Goal: Task Accomplishment & Management: Complete application form

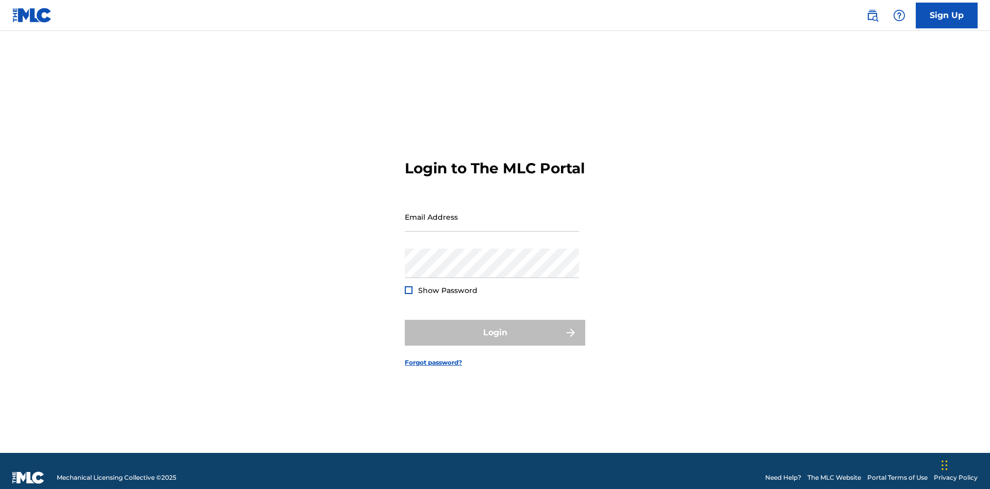
scroll to position [13, 0]
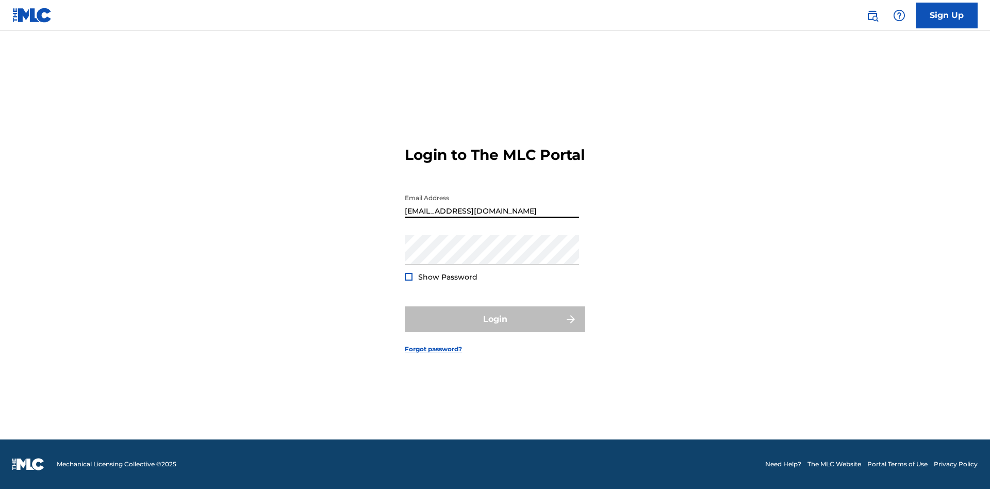
type input "[EMAIL_ADDRESS][DOMAIN_NAME]"
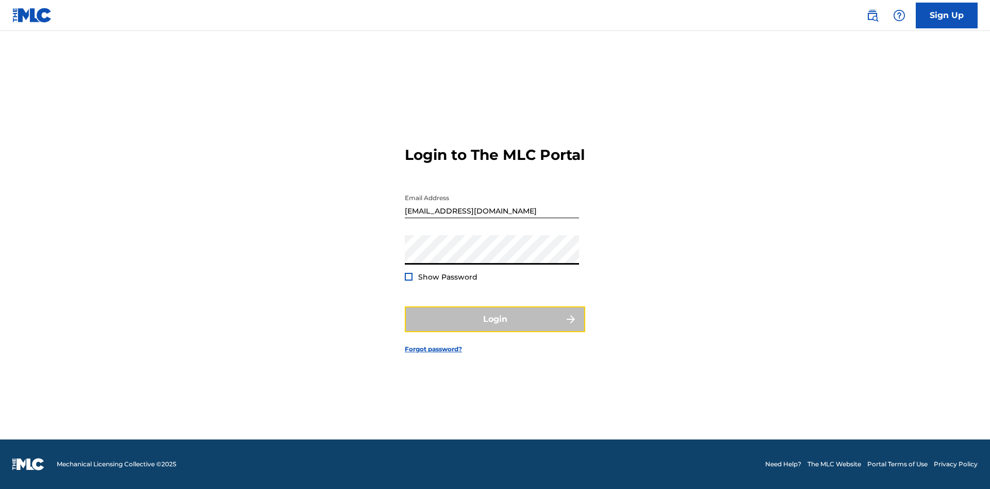
click at [495, 328] on button "Login" at bounding box center [495, 319] width 181 height 26
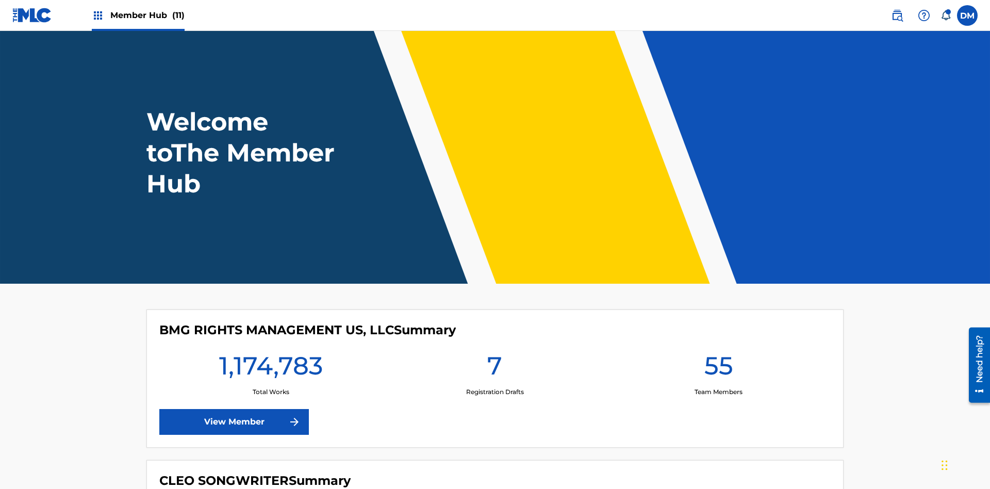
click at [147, 15] on span "Member Hub (11)" at bounding box center [147, 15] width 74 height 12
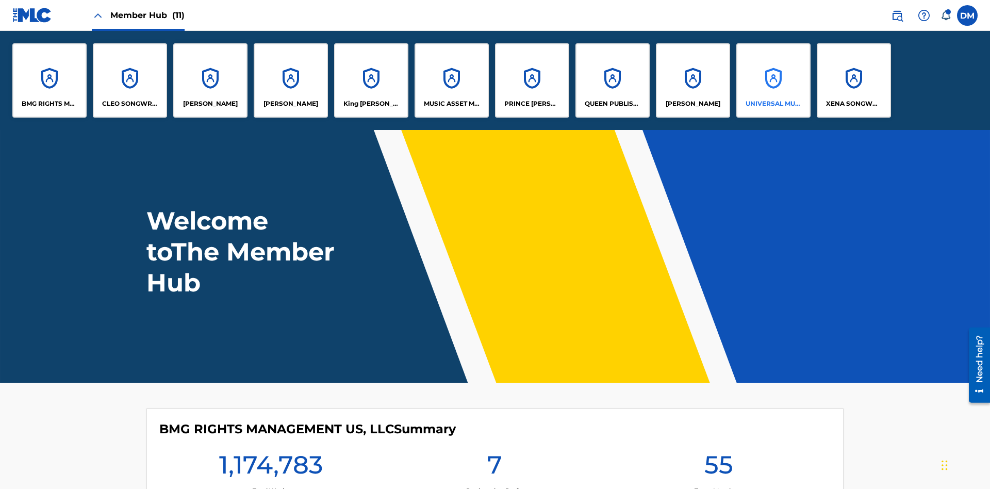
click at [773, 104] on p "UNIVERSAL MUSIC PUB GROUP" at bounding box center [774, 103] width 56 height 9
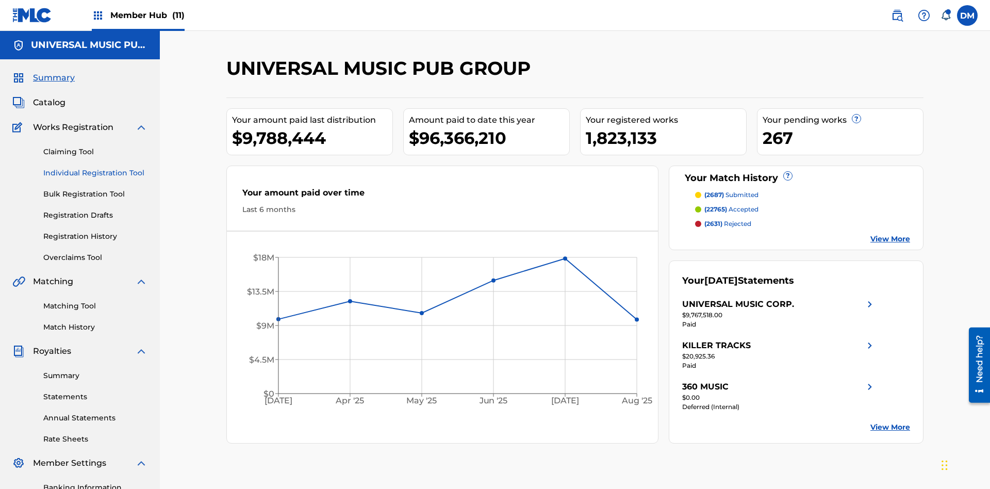
click at [95, 168] on link "Individual Registration Tool" at bounding box center [95, 173] width 104 height 11
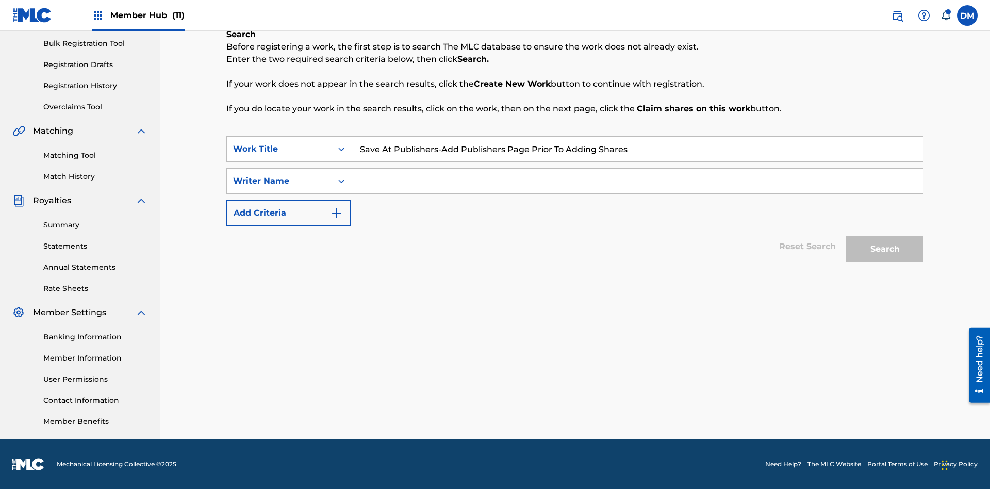
click at [637, 181] on input "Search Form" at bounding box center [637, 181] width 572 height 25
click at [885, 249] on button "Search" at bounding box center [884, 249] width 77 height 26
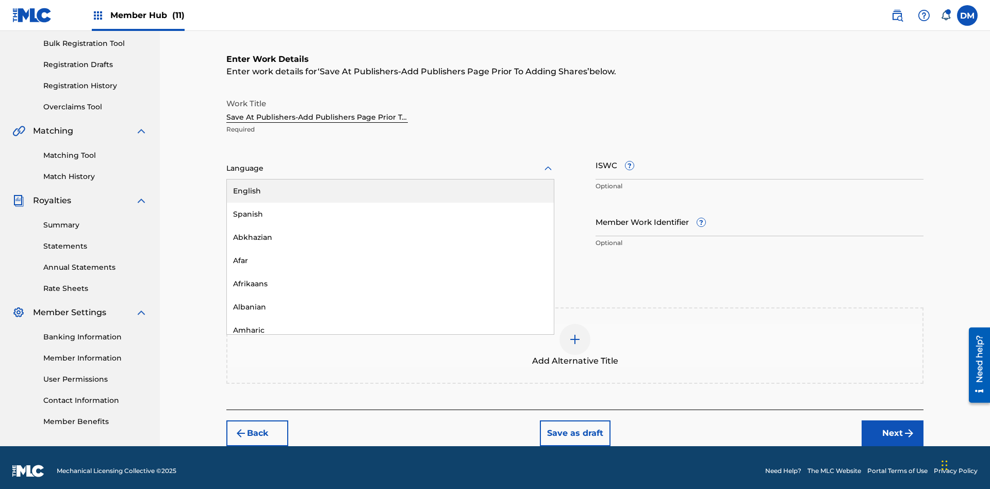
click at [390, 254] on div "Afar" at bounding box center [390, 260] width 327 height 23
click at [760, 215] on input "Member Work Identifier ?" at bounding box center [760, 221] width 328 height 29
type input "[PHONE_NUMBER]"
click at [760, 158] on input "ISWC ?" at bounding box center [760, 164] width 328 height 29
type input "T-123.456.789-4"
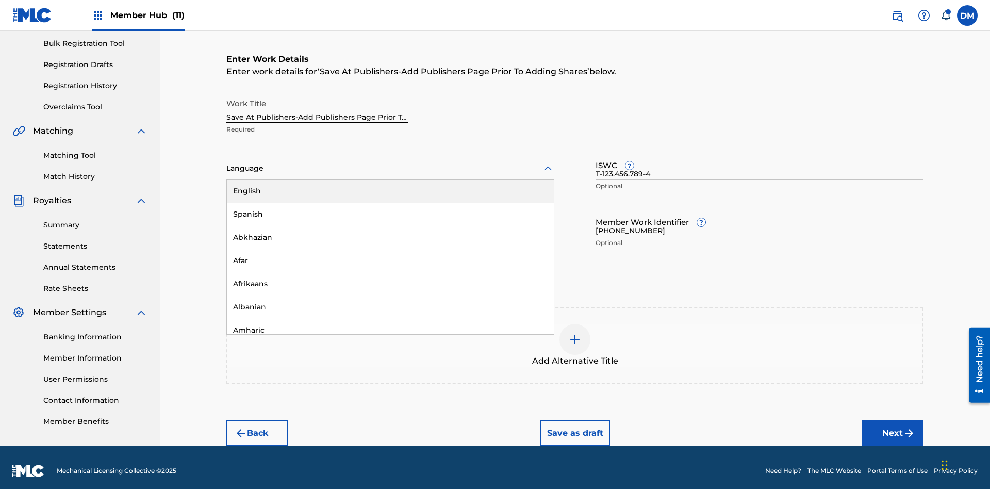
click at [575, 338] on img at bounding box center [575, 339] width 12 height 12
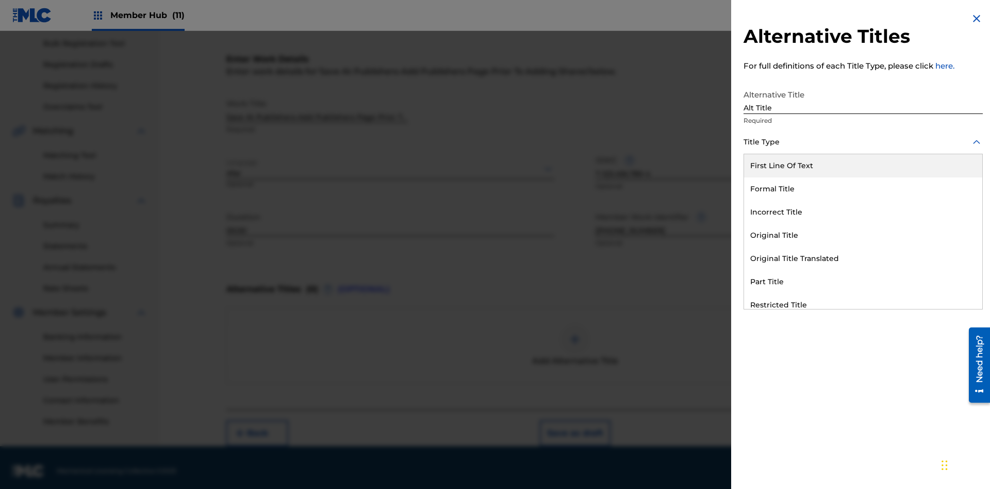
click at [863, 235] on div "Original Title" at bounding box center [863, 235] width 238 height 23
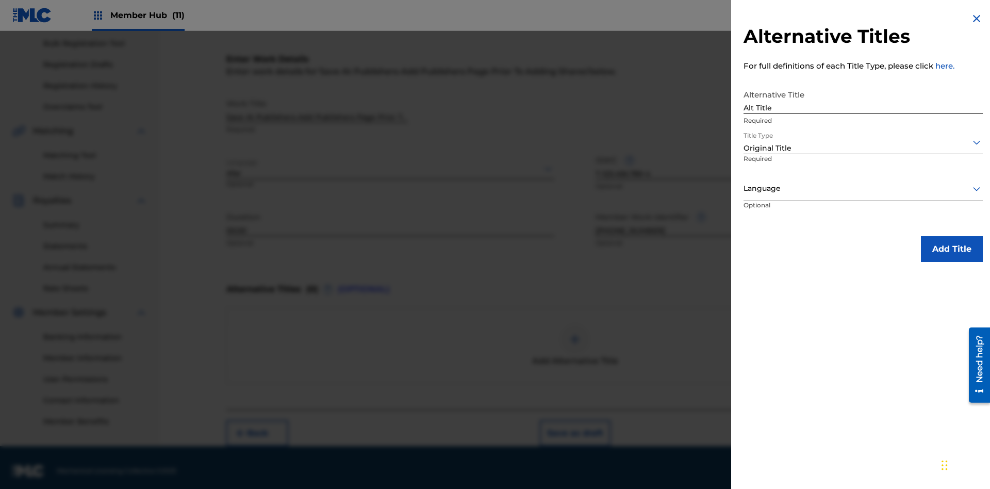
click at [863, 188] on div at bounding box center [863, 188] width 239 height 13
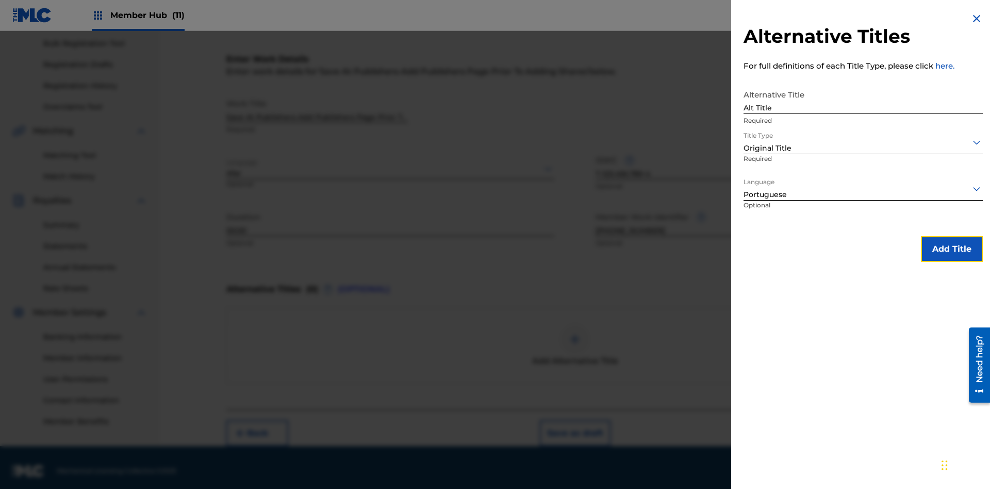
click at [952, 249] on button "Add Title" at bounding box center [952, 249] width 62 height 26
click at [893, 427] on button "Next" at bounding box center [893, 433] width 62 height 26
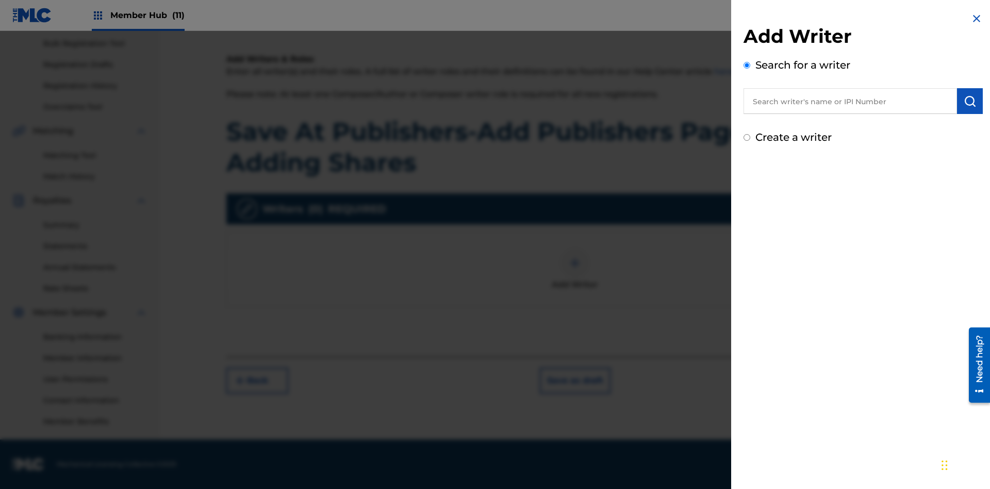
click at [850, 101] on input "text" at bounding box center [851, 101] width 214 height 26
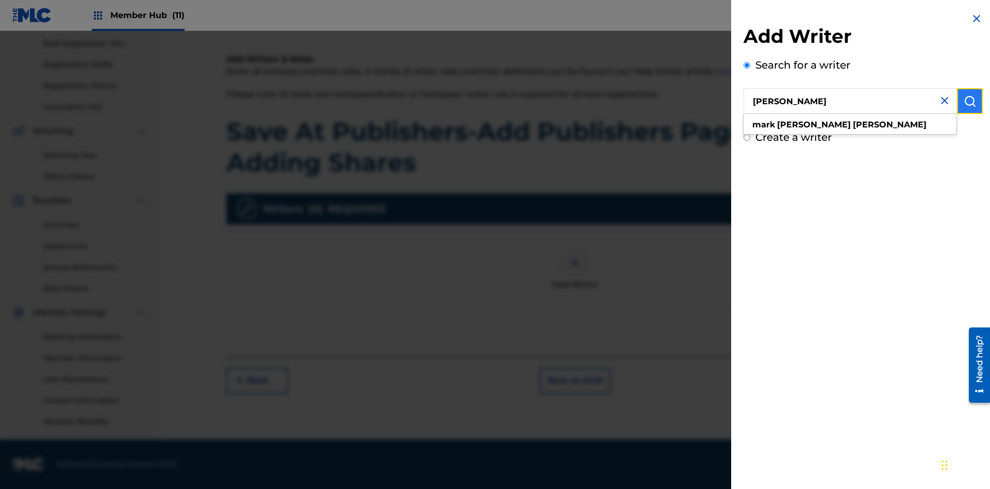
click at [970, 101] on img "submit" at bounding box center [970, 101] width 12 height 12
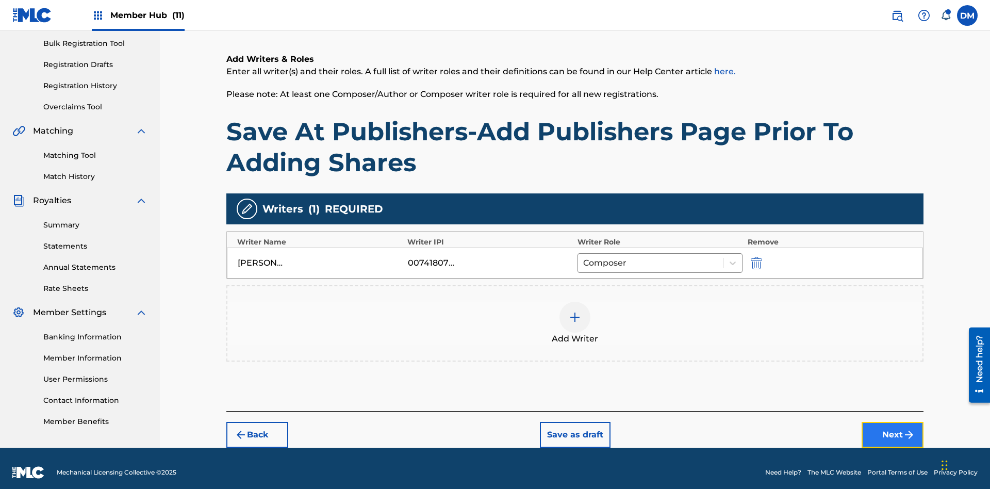
click at [893, 427] on button "Next" at bounding box center [893, 435] width 62 height 26
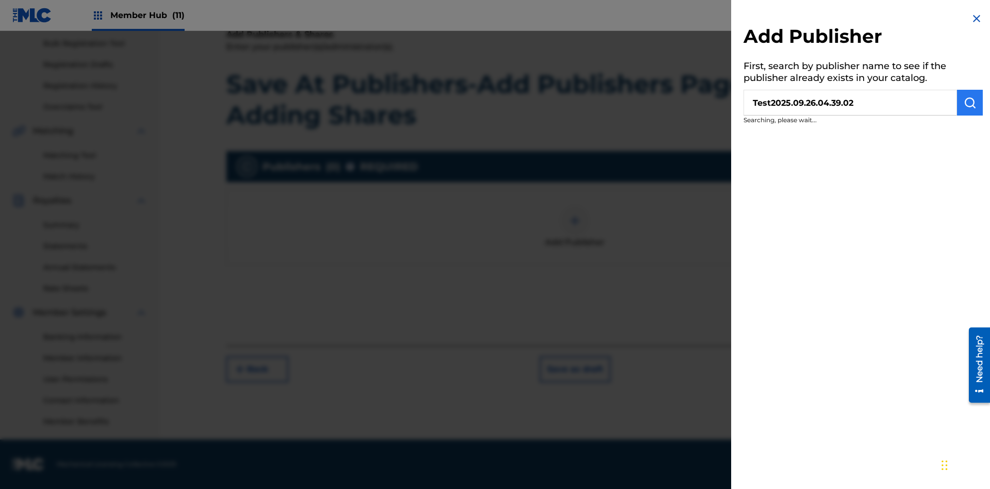
type input "Test2025.09.26.04.39.02"
click at [970, 103] on img "submit" at bounding box center [970, 102] width 12 height 12
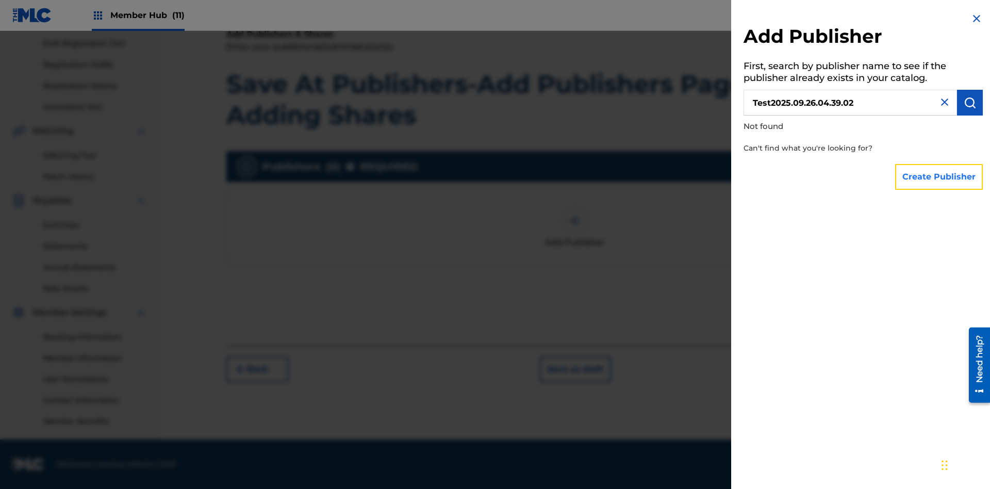
click at [940, 176] on button "Create Publisher" at bounding box center [939, 177] width 88 height 26
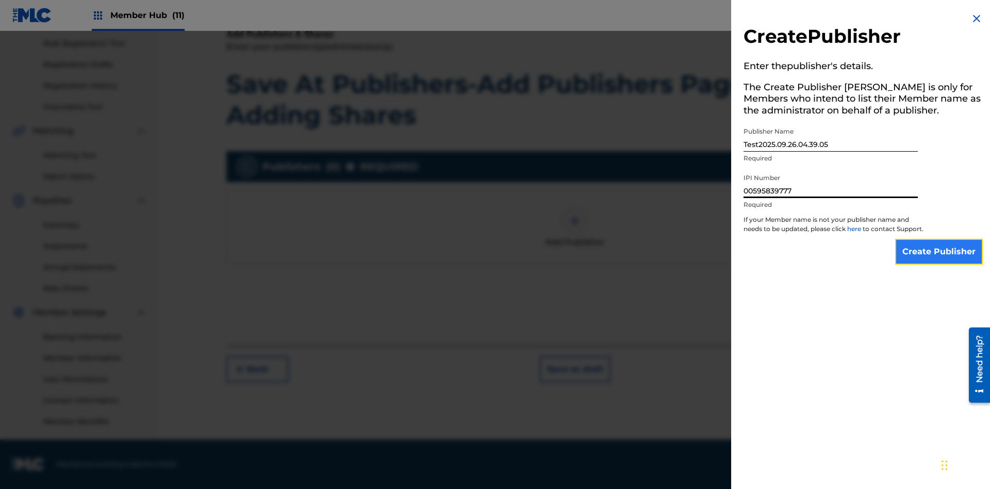
click at [940, 261] on input "Create Publisher" at bounding box center [939, 252] width 88 height 26
click at [940, 239] on input "Create Publisher" at bounding box center [939, 252] width 88 height 26
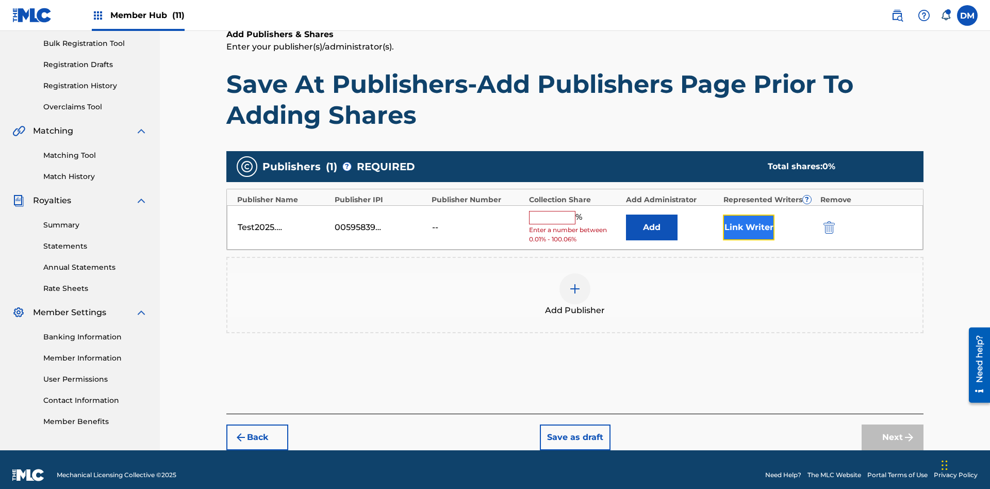
click at [749, 216] on button "Link Writer" at bounding box center [749, 228] width 52 height 26
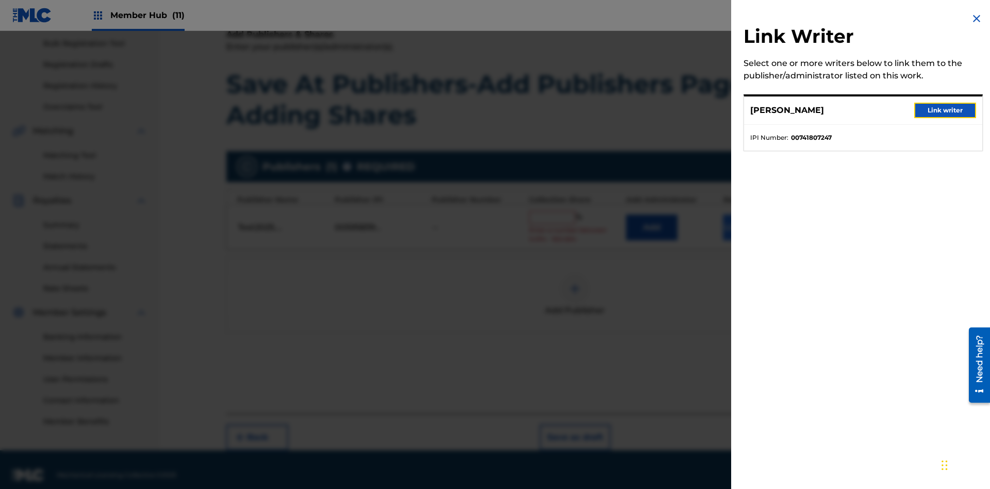
click at [945, 110] on button "Link writer" at bounding box center [945, 110] width 62 height 15
click at [749, 220] on button "Link Writer" at bounding box center [749, 228] width 52 height 26
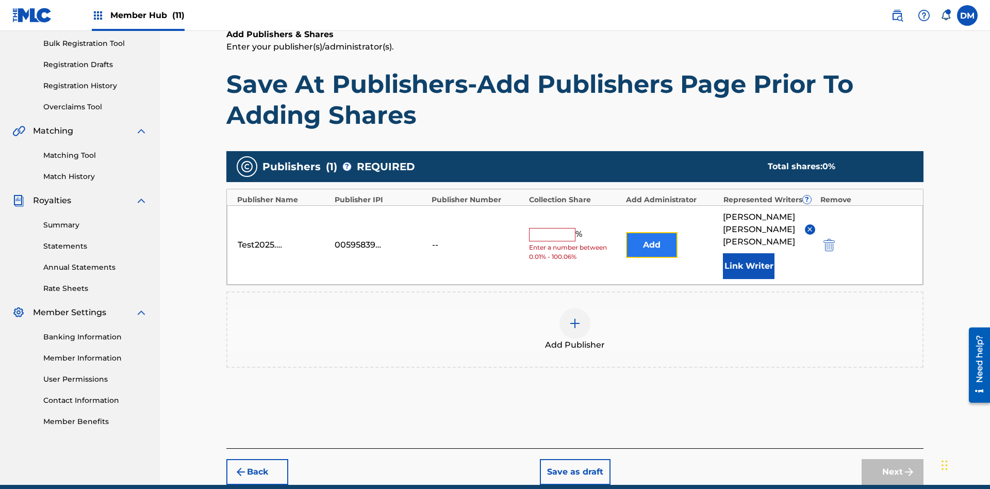
click at [652, 232] on button "Add" at bounding box center [652, 245] width 52 height 26
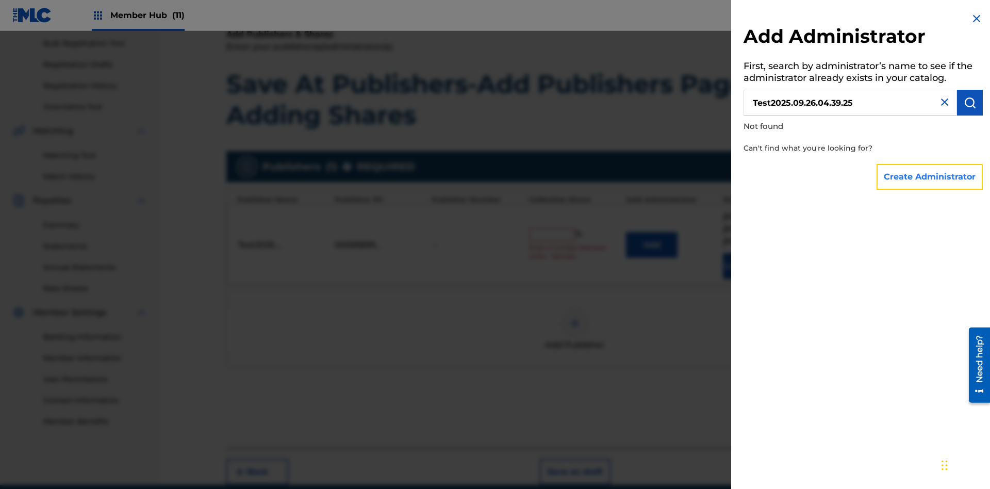
click at [930, 176] on button "Create Administrator" at bounding box center [930, 177] width 106 height 26
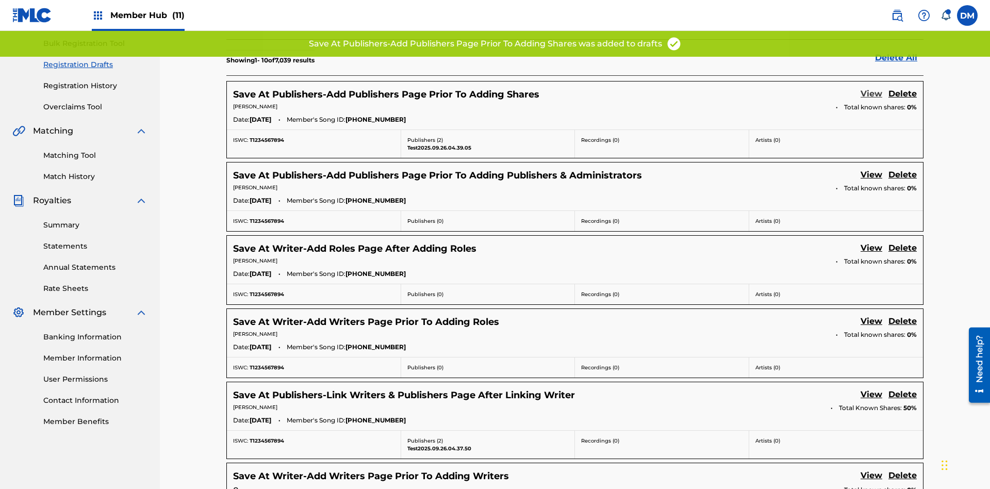
click at [872, 88] on link "View" at bounding box center [872, 95] width 22 height 14
